Goal: Task Accomplishment & Management: Use online tool/utility

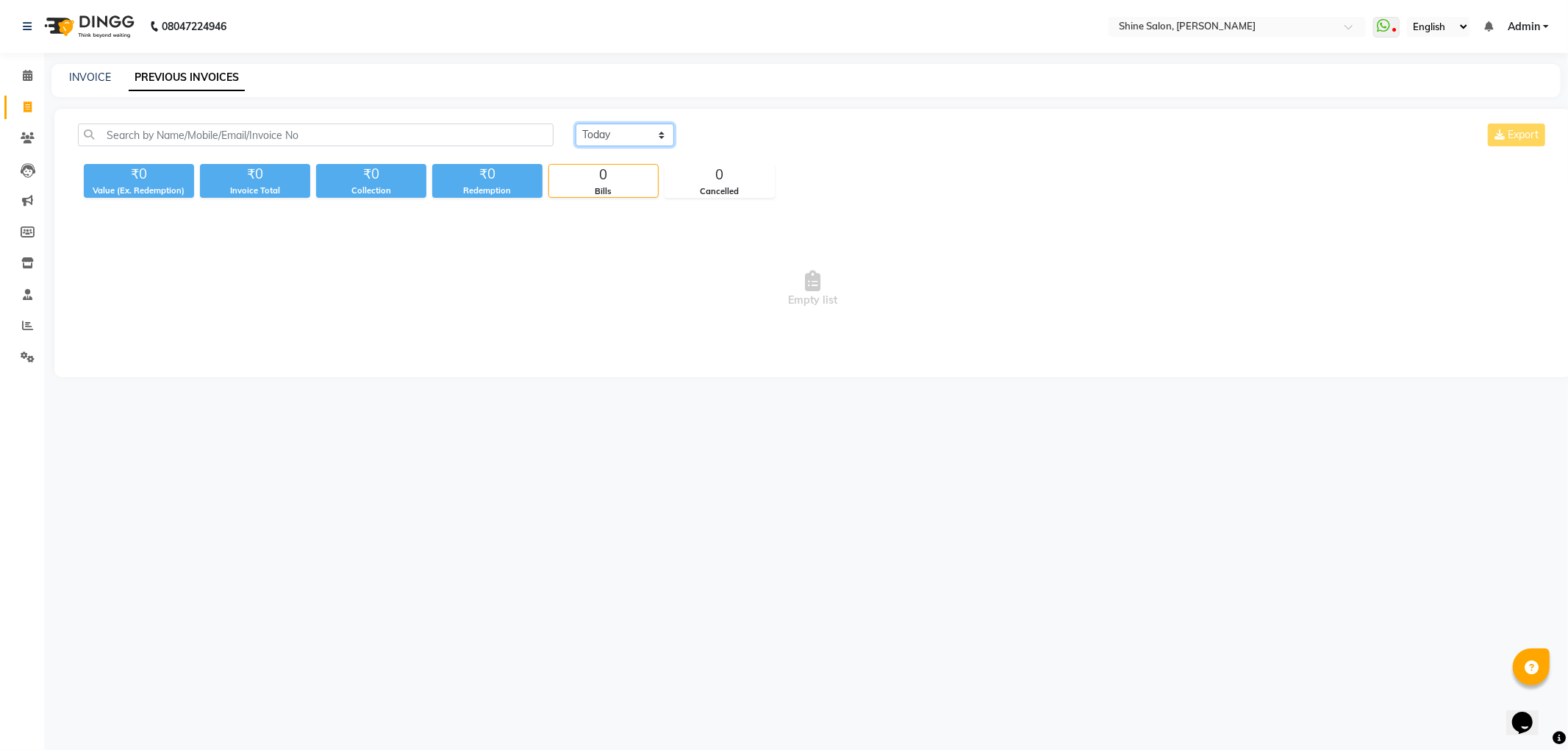
click at [627, 134] on select "[DATE] [DATE] Custom Range" at bounding box center [625, 135] width 99 height 23
select select "[DATE]"
click at [576, 123] on select "[DATE] [DATE] Custom Range" at bounding box center [625, 135] width 99 height 23
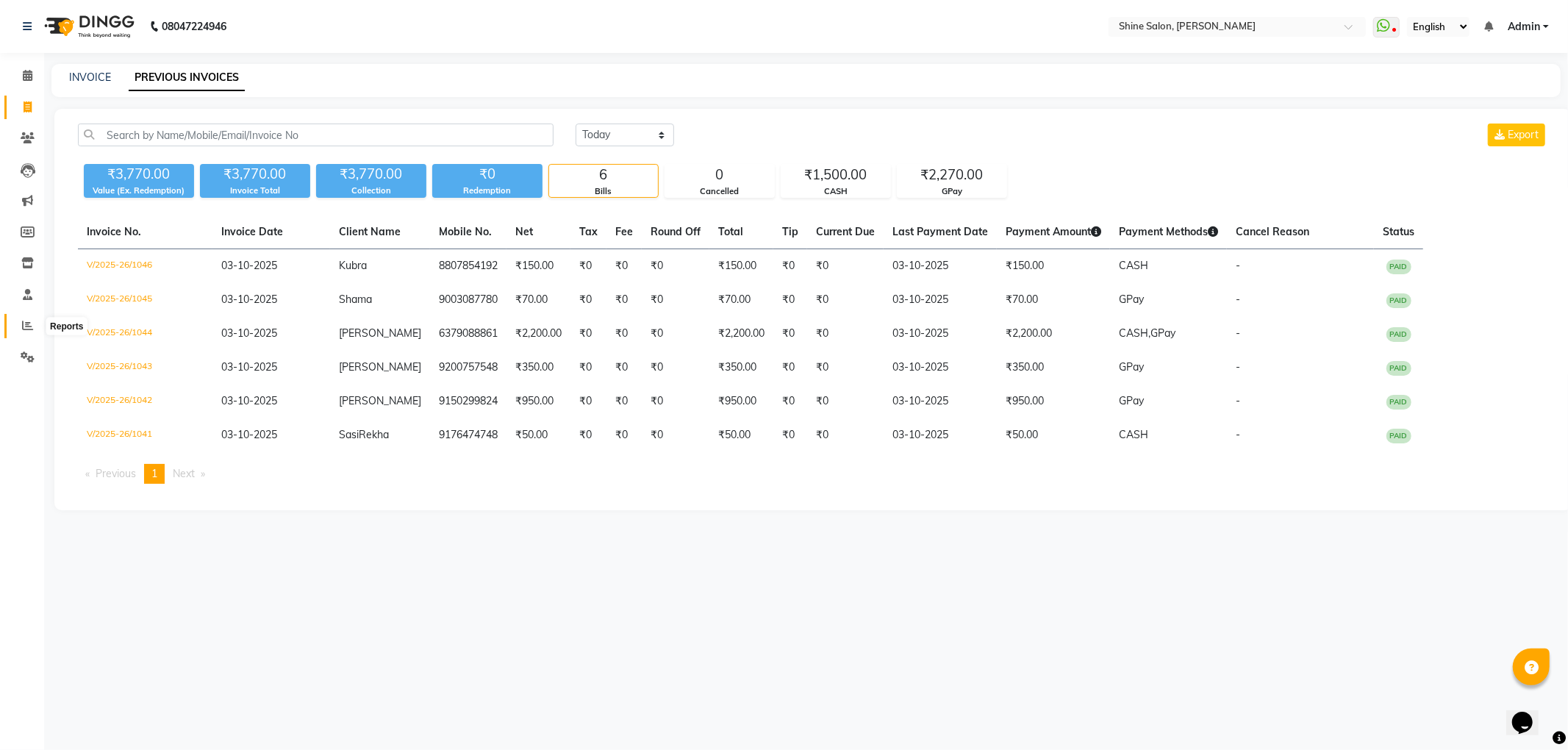
click at [26, 330] on icon at bounding box center [27, 325] width 11 height 11
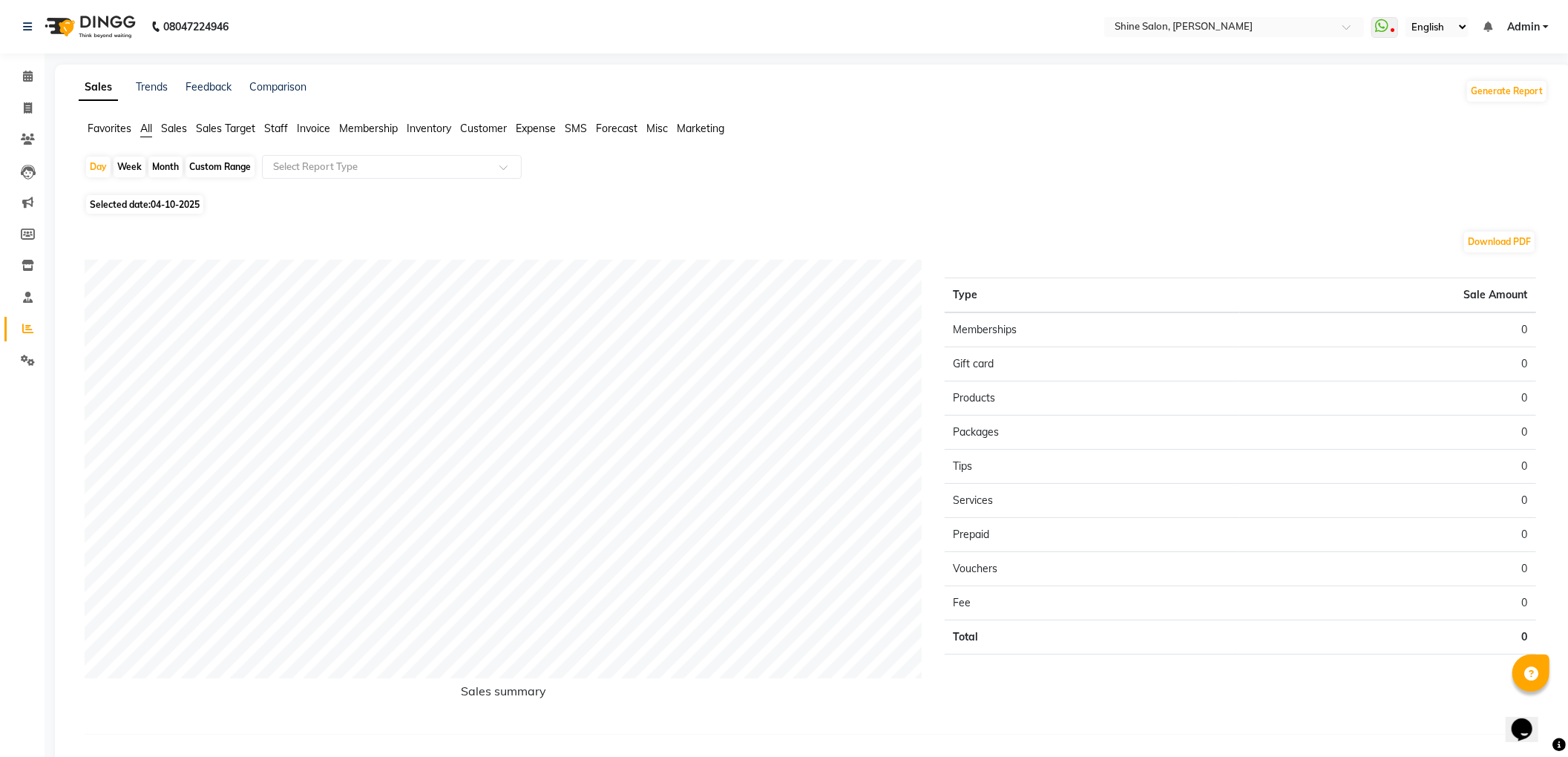
click at [154, 165] on div "Month" at bounding box center [165, 167] width 34 height 21
select select "10"
select select "2025"
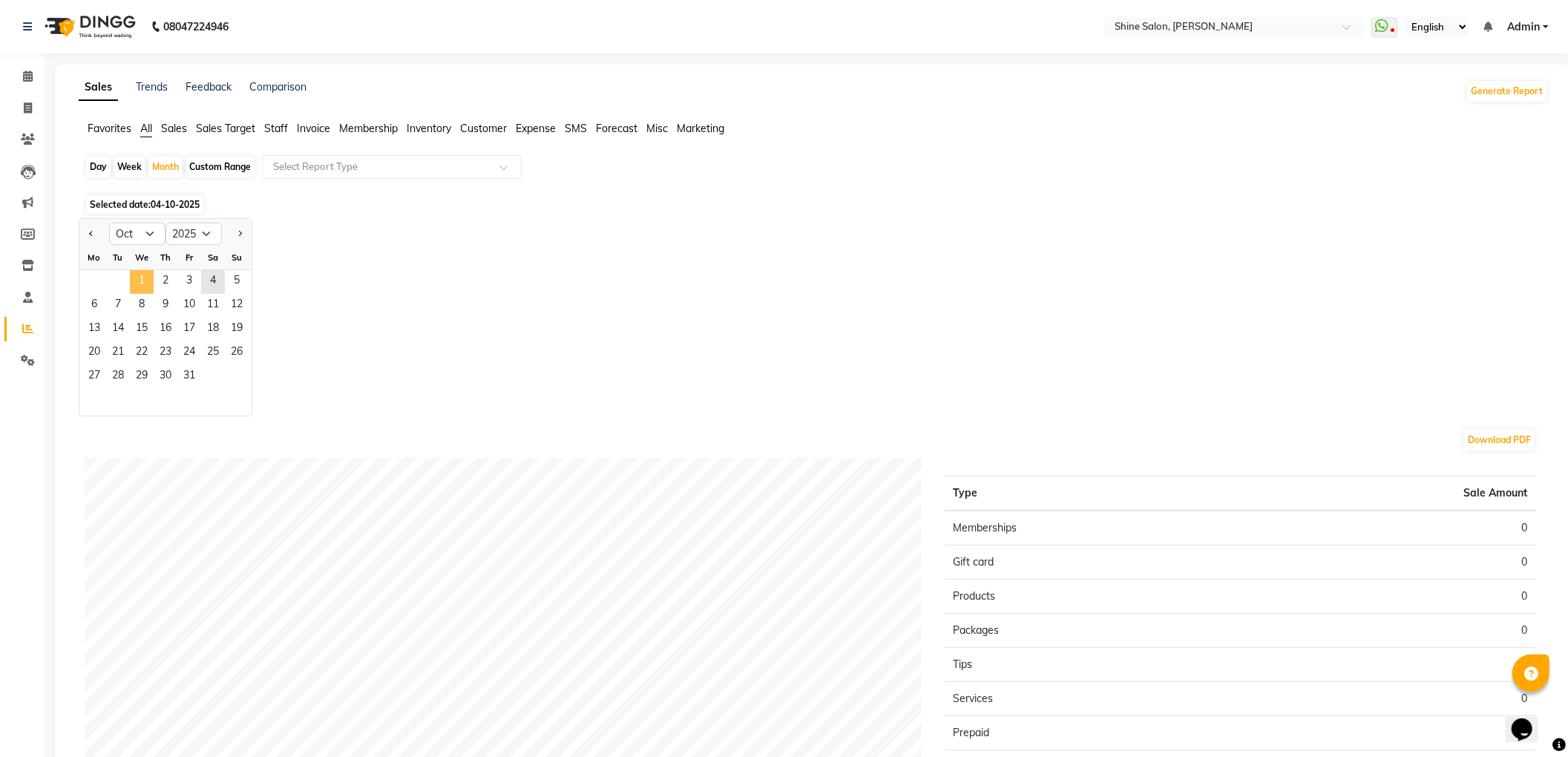
click at [149, 282] on span "1" at bounding box center [141, 281] width 24 height 24
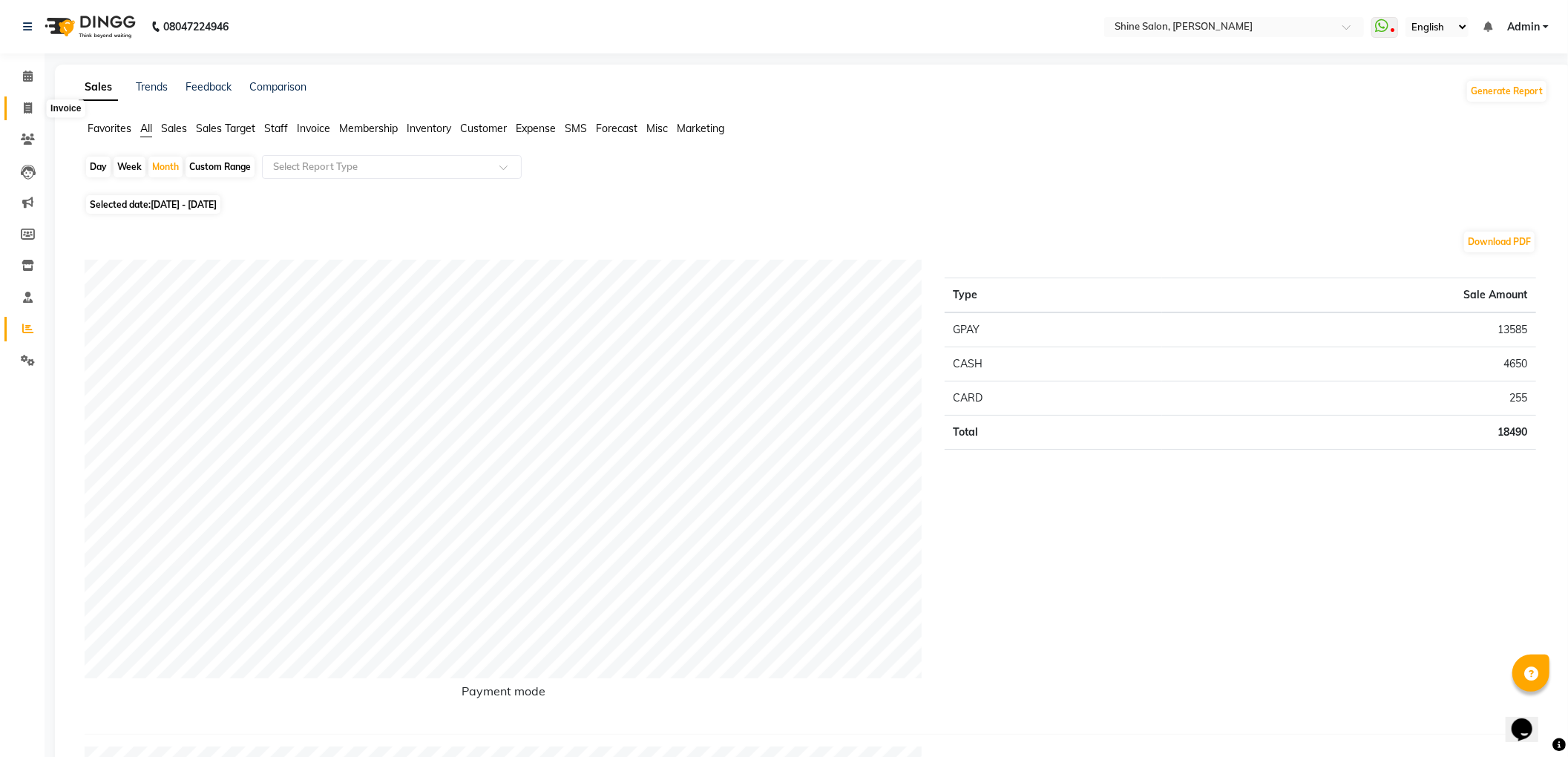
click at [26, 107] on icon at bounding box center [27, 108] width 8 height 11
select select "service"
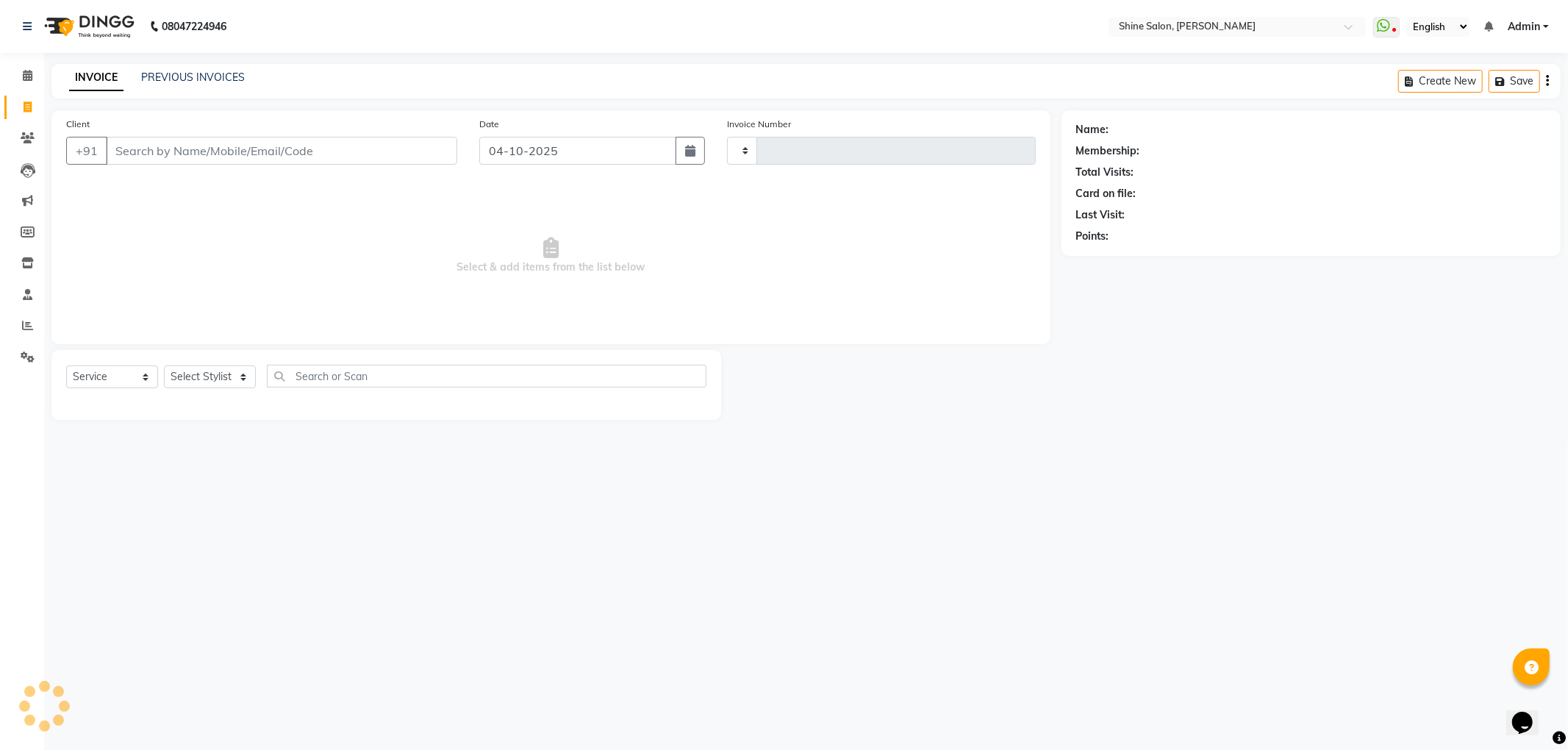
type input "1047"
select select "5324"
click at [187, 74] on link "PREVIOUS INVOICES" at bounding box center [192, 77] width 104 height 13
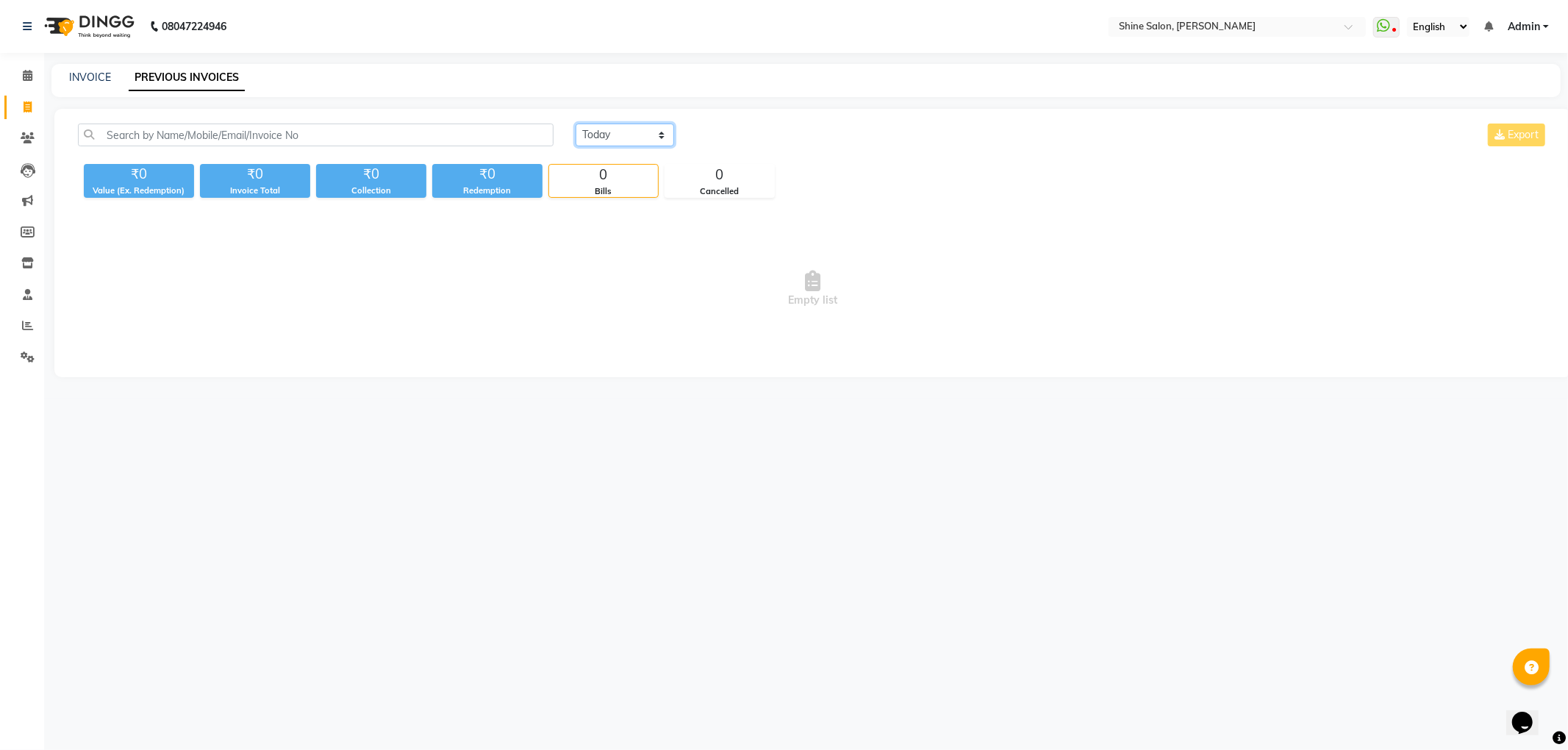
click at [636, 134] on select "[DATE] [DATE] Custom Range" at bounding box center [625, 135] width 99 height 23
select select "[DATE]"
click at [576, 123] on select "[DATE] [DATE] Custom Range" at bounding box center [625, 135] width 99 height 23
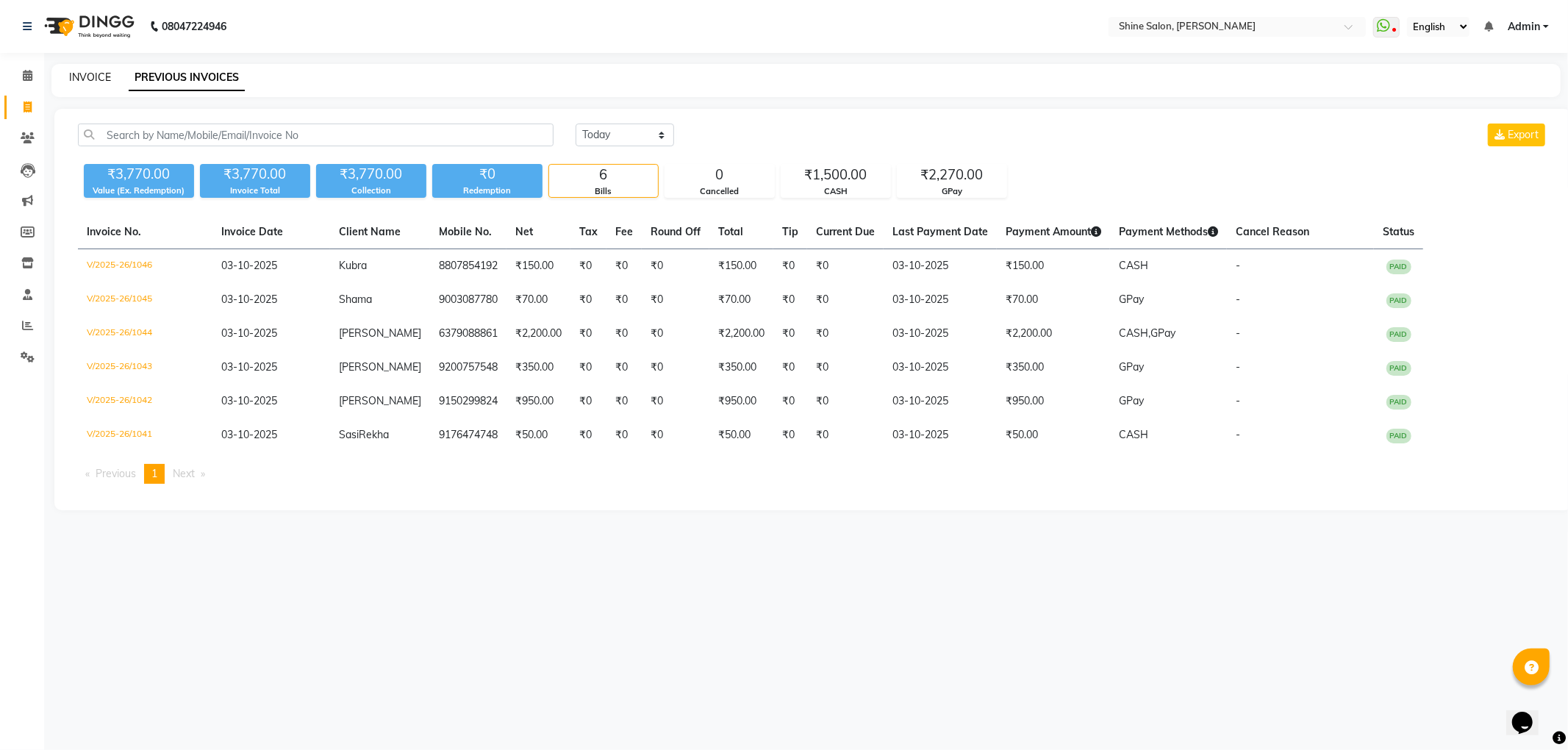
click at [92, 74] on link "INVOICE" at bounding box center [90, 77] width 42 height 13
select select "service"
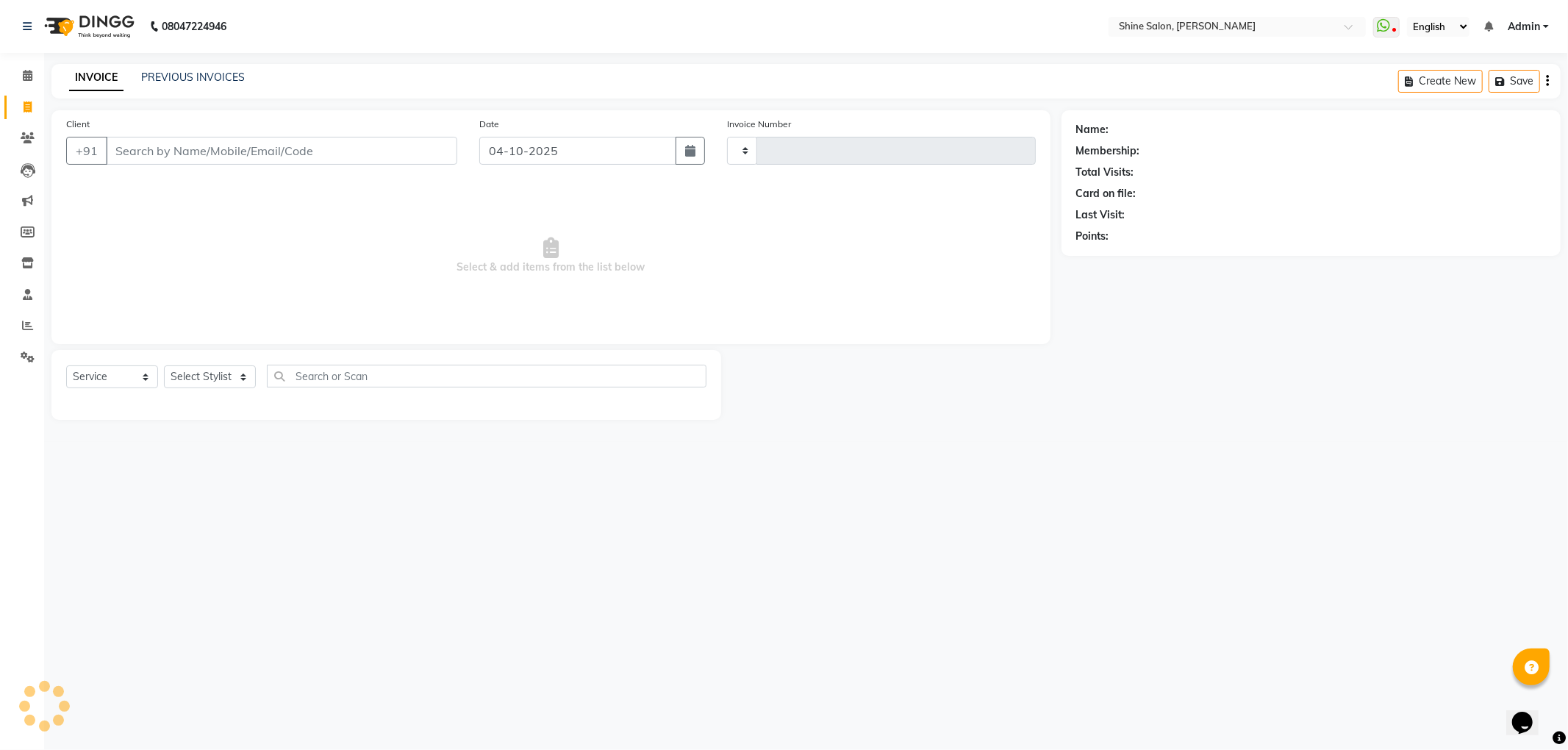
type input "1047"
select select "5324"
